Goal: Information Seeking & Learning: Learn about a topic

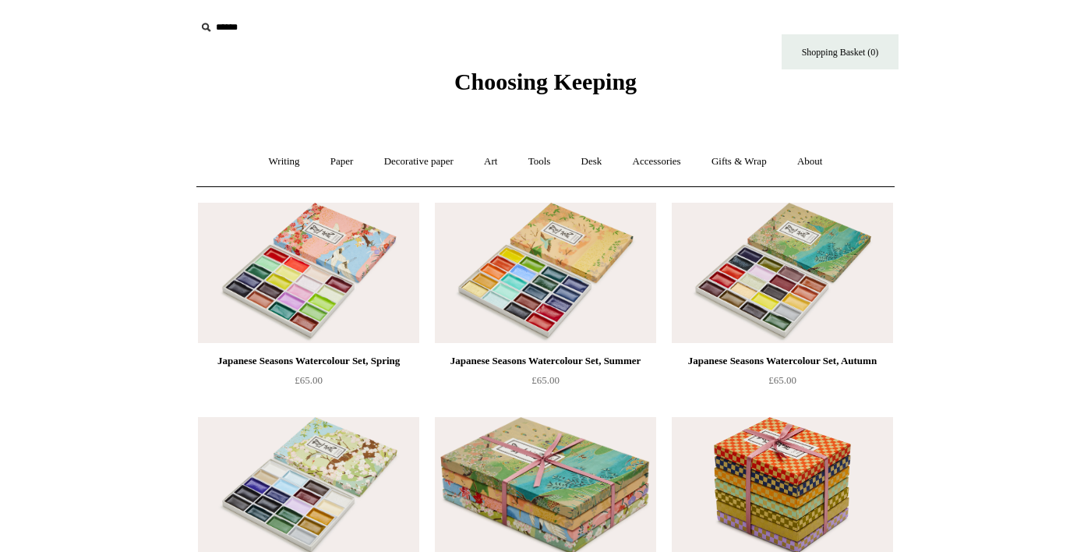
scroll to position [10, 0]
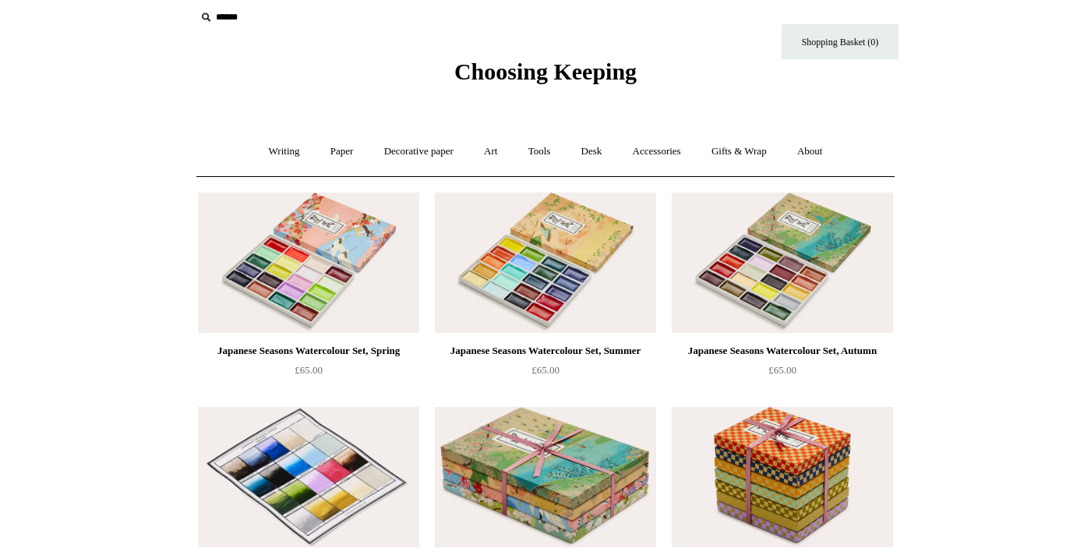
click at [336, 515] on img at bounding box center [308, 477] width 221 height 140
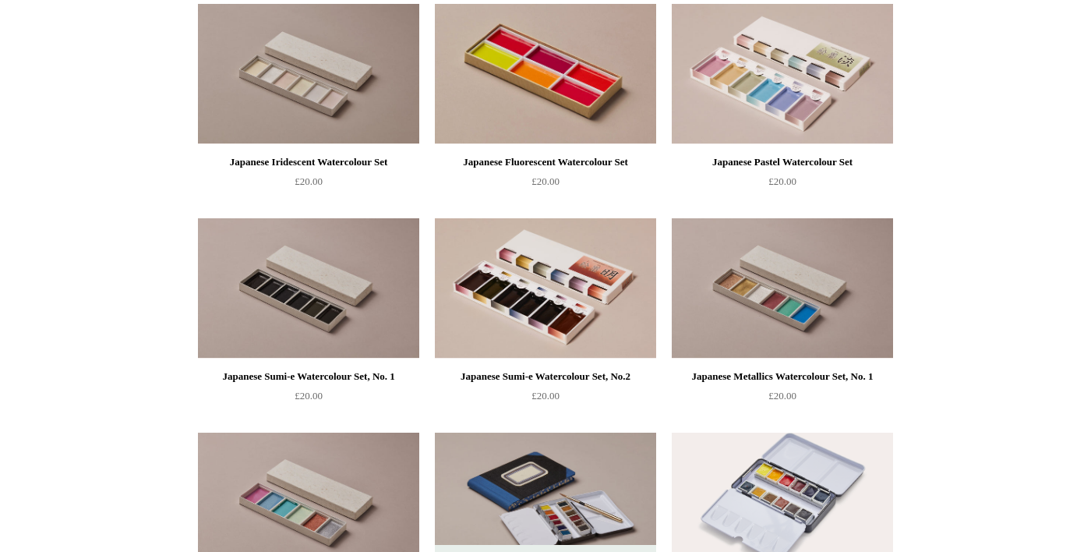
scroll to position [2130, 0]
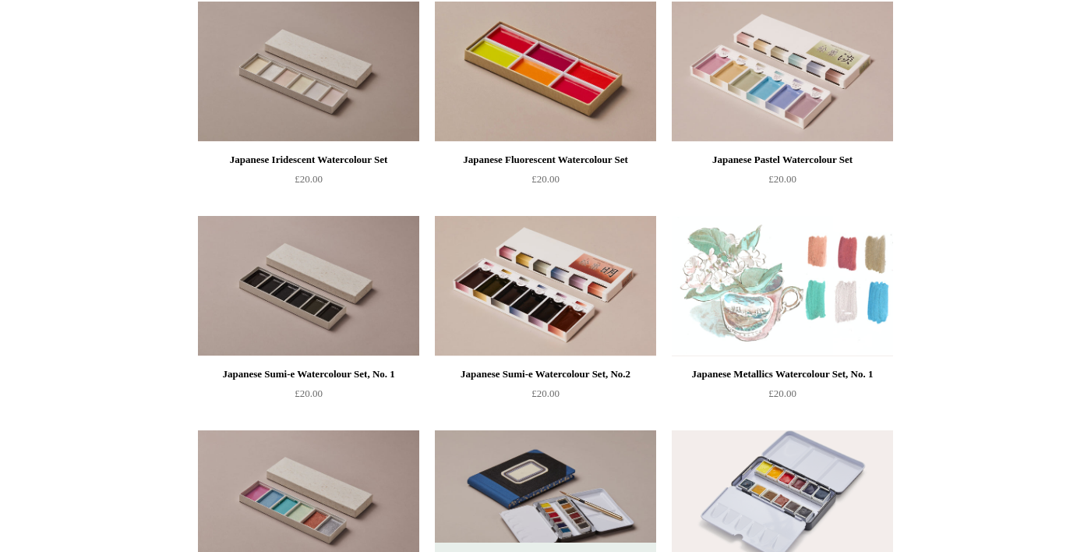
click at [816, 324] on img at bounding box center [782, 286] width 221 height 140
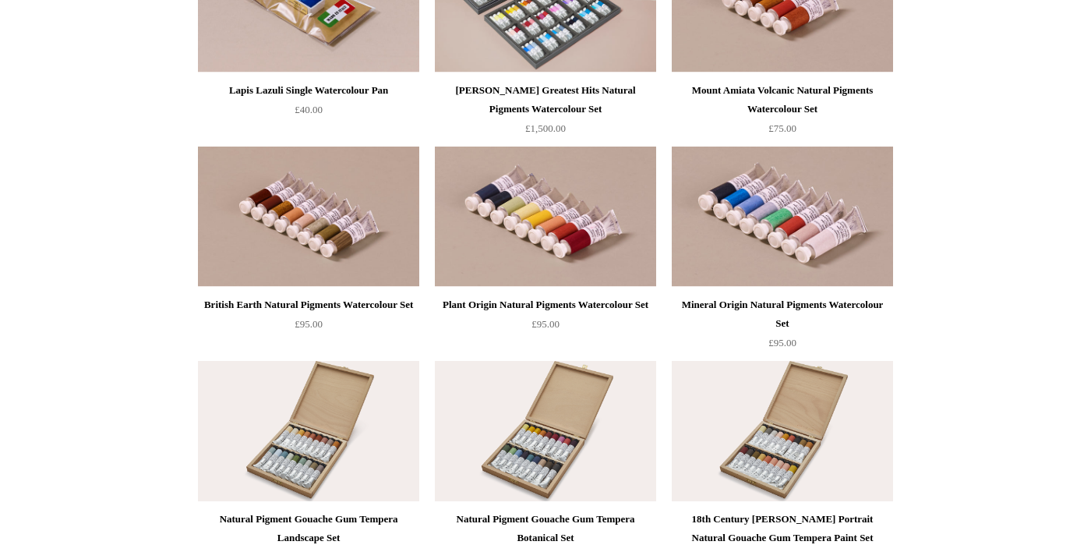
scroll to position [2842, 0]
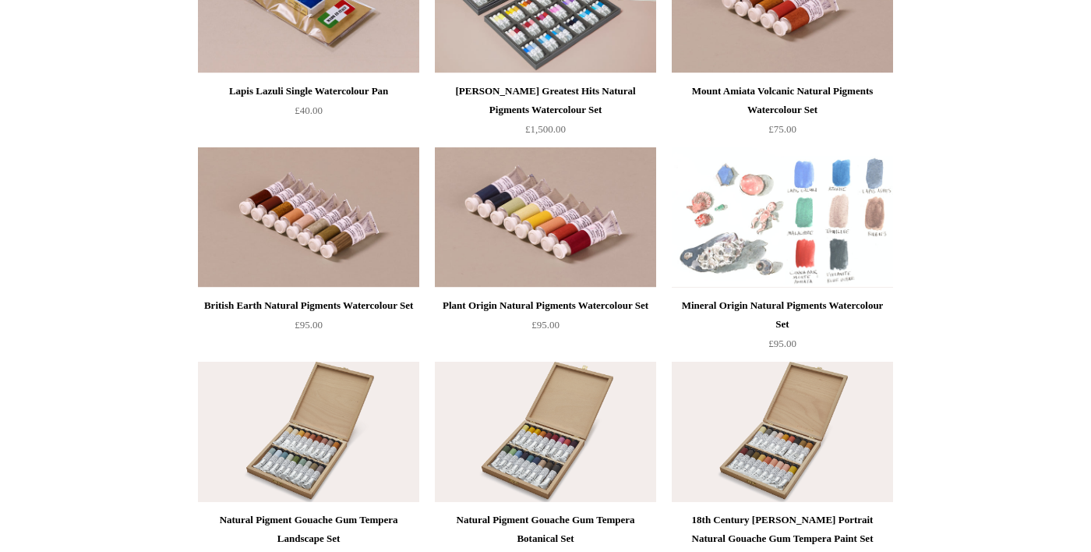
click at [831, 268] on img at bounding box center [782, 217] width 221 height 140
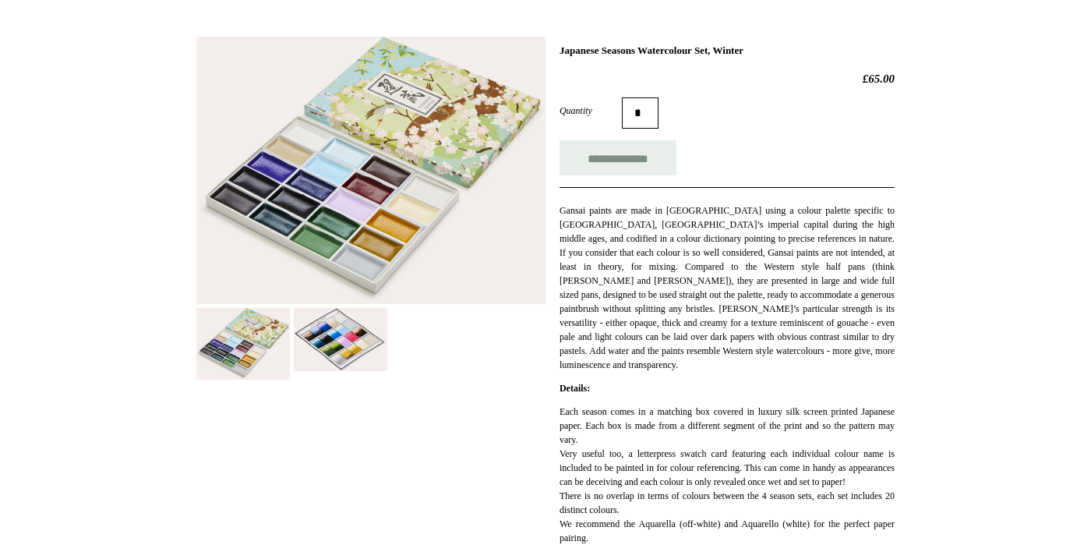
scroll to position [205, 0]
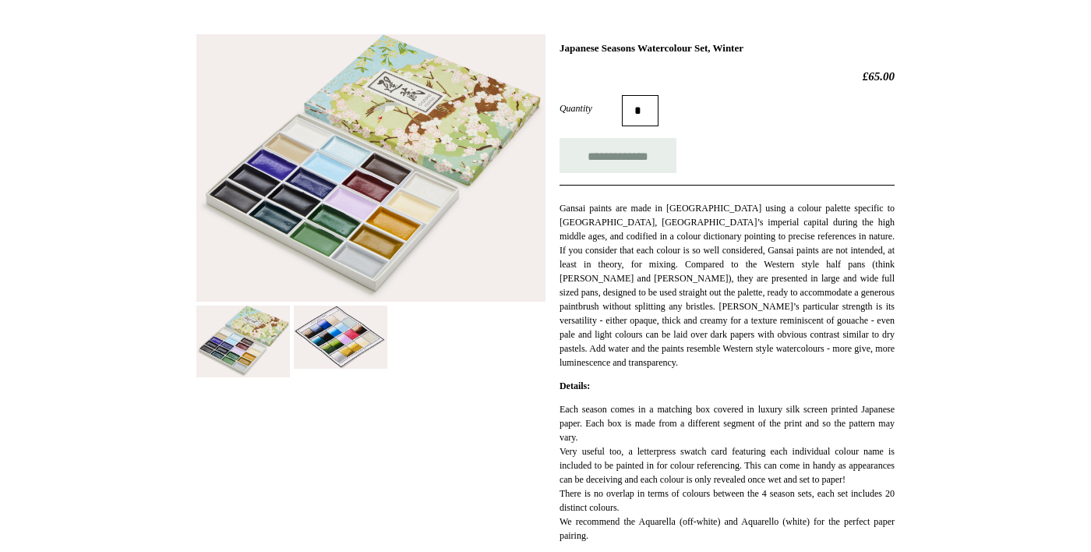
click at [342, 362] on img at bounding box center [341, 337] width 94 height 63
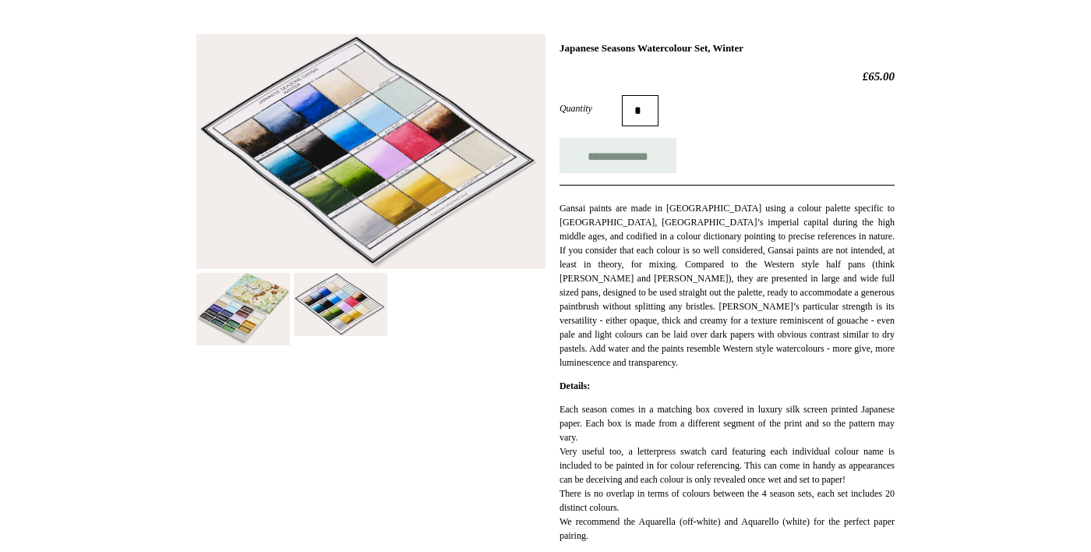
click at [461, 200] on img at bounding box center [370, 151] width 349 height 235
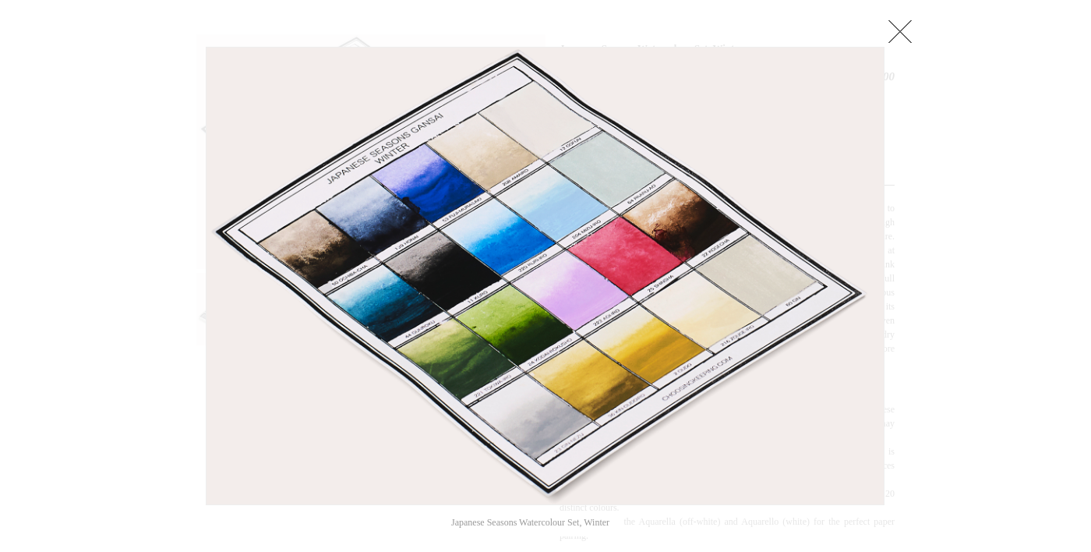
click at [900, 41] on link at bounding box center [900, 31] width 31 height 31
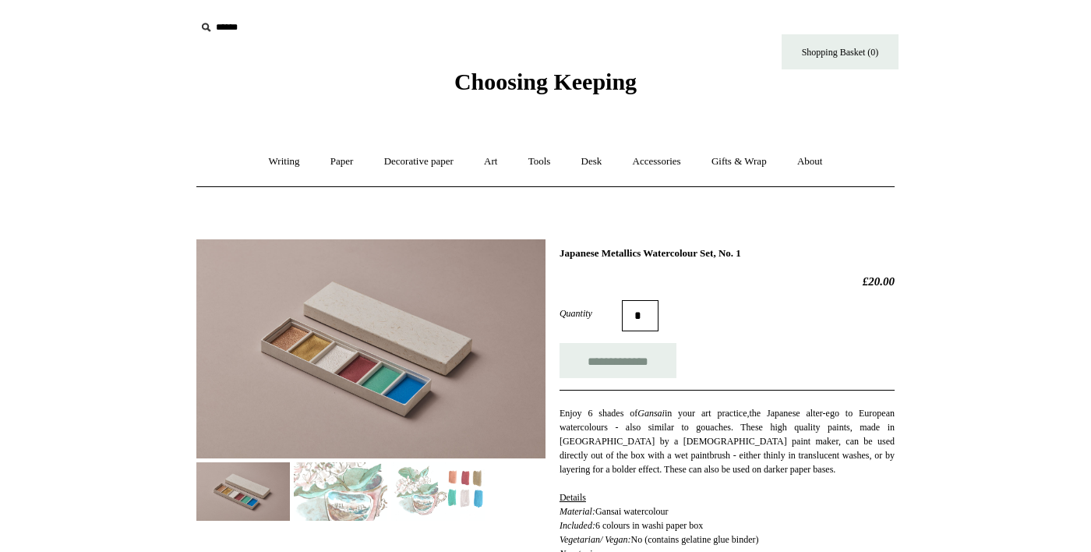
click at [467, 505] on img at bounding box center [438, 491] width 94 height 58
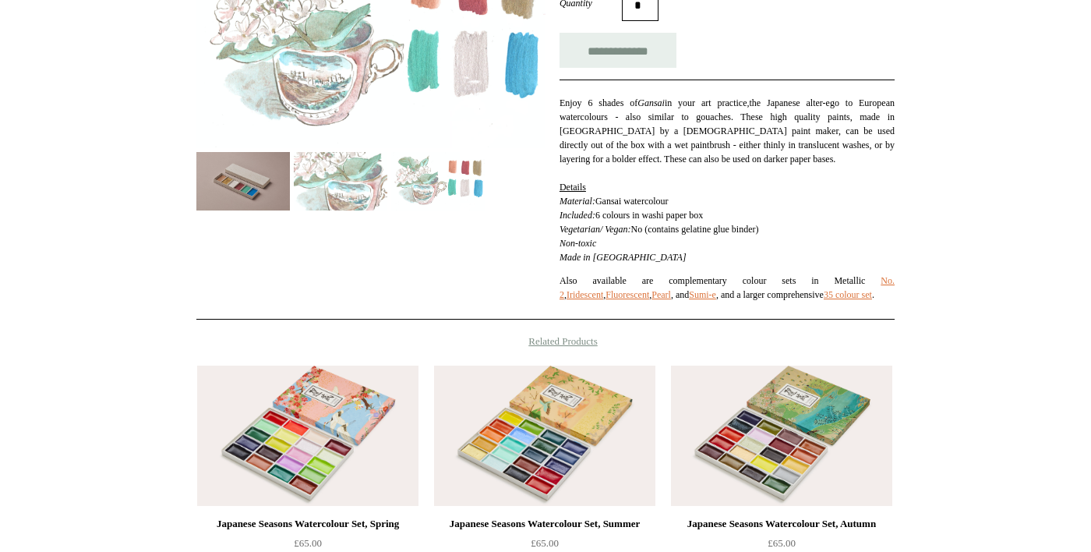
scroll to position [310, 0]
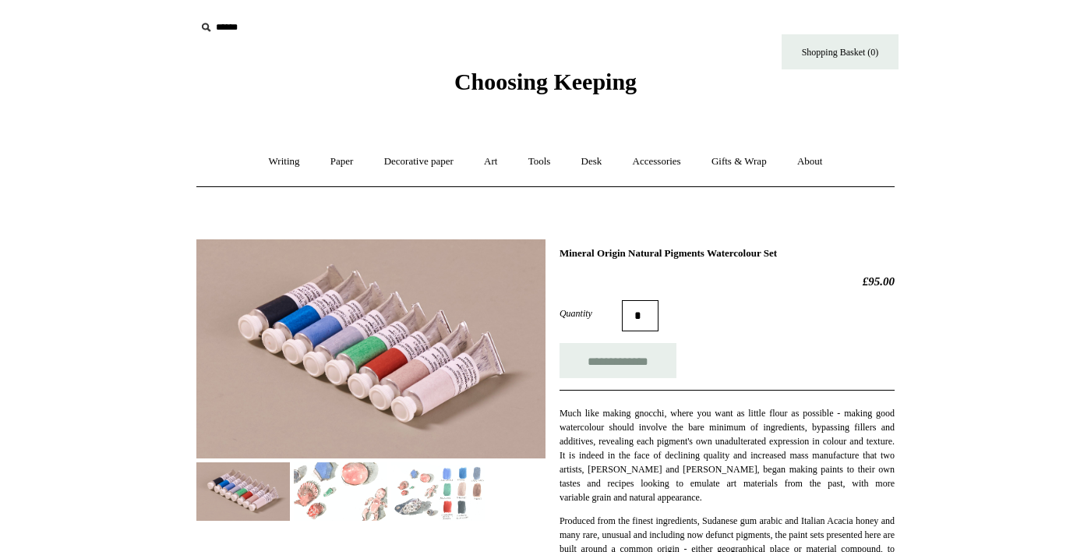
click at [458, 500] on img at bounding box center [438, 491] width 94 height 58
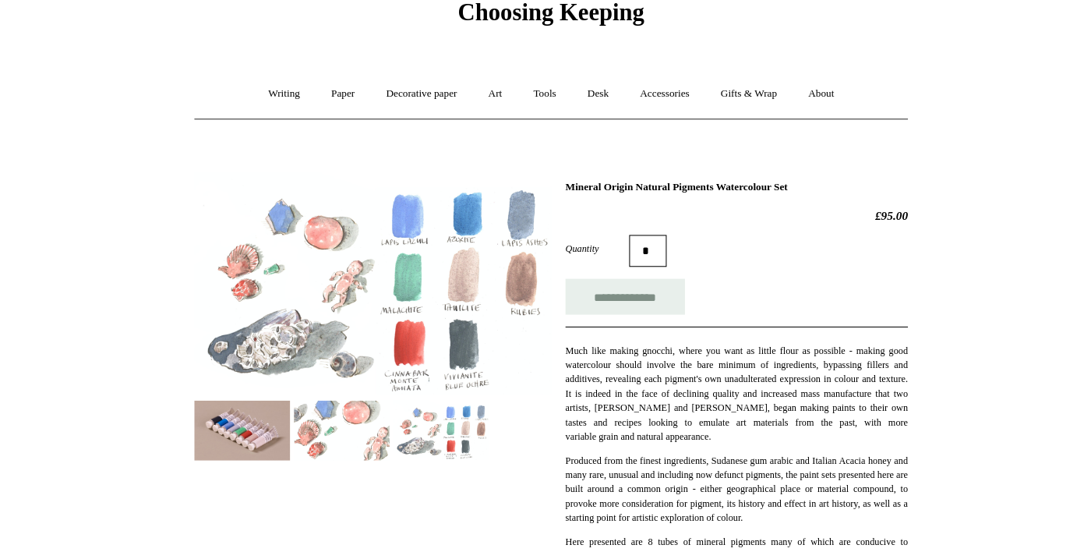
scroll to position [64, 0]
